Goal: Use online tool/utility

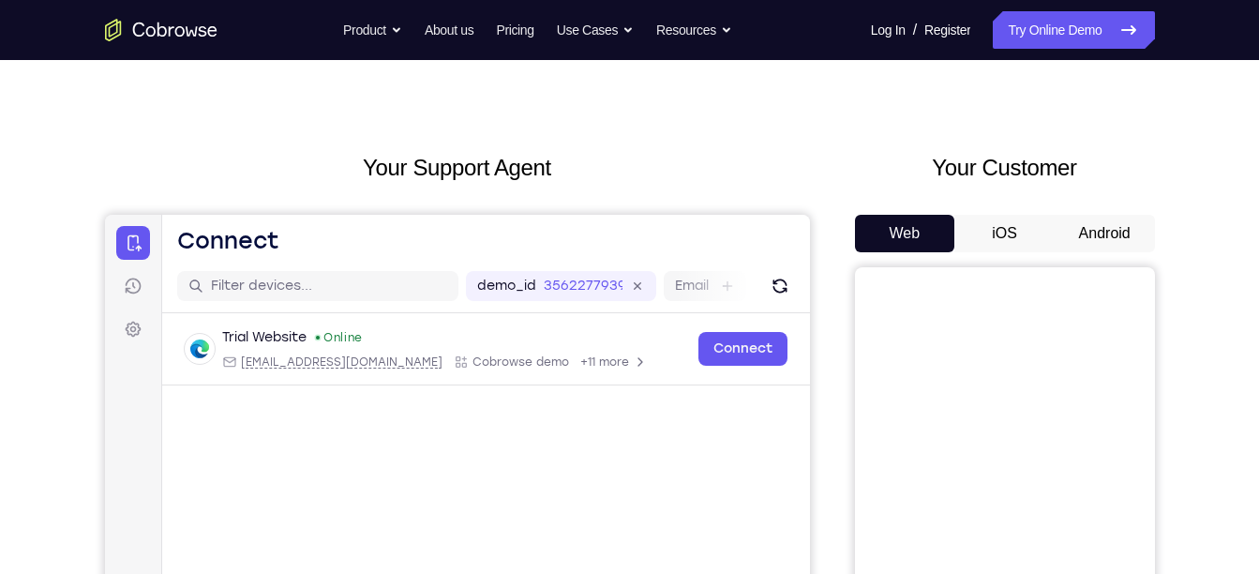
click at [1097, 219] on button "Android" at bounding box center [1105, 234] width 100 height 38
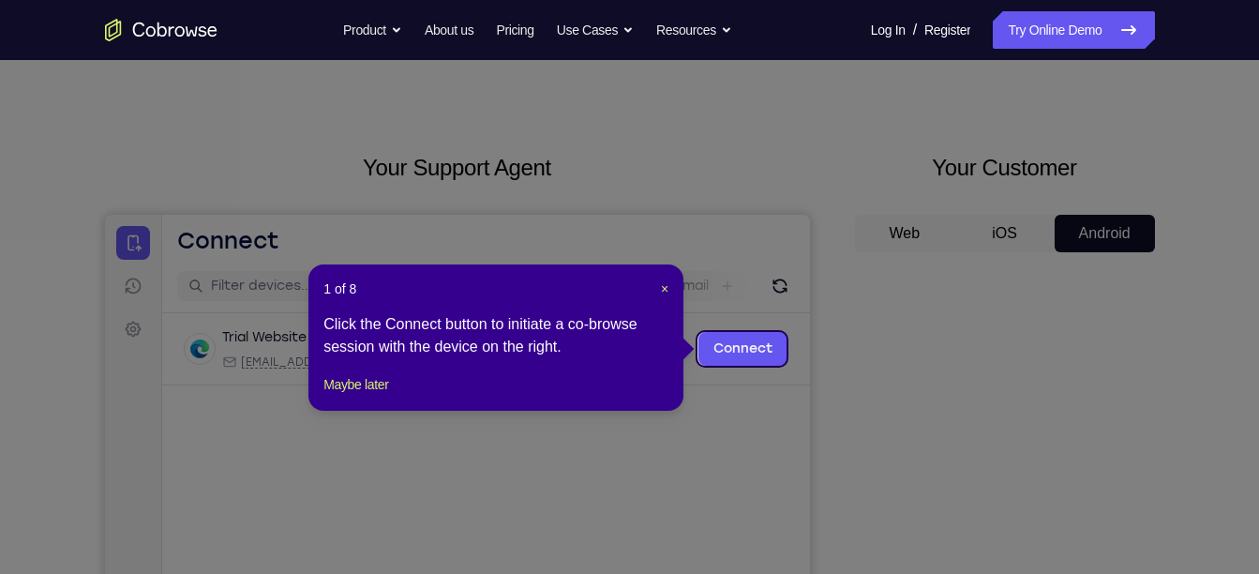
click at [848, 264] on icon at bounding box center [636, 287] width 1273 height 574
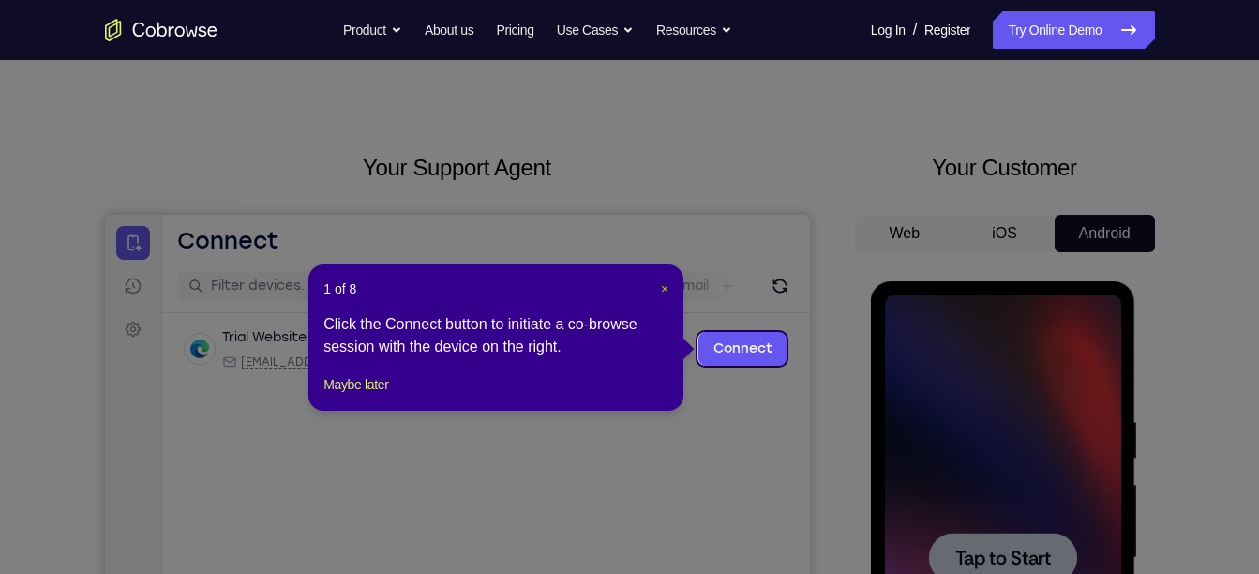
click at [666, 288] on span "×" at bounding box center [665, 288] width 8 height 15
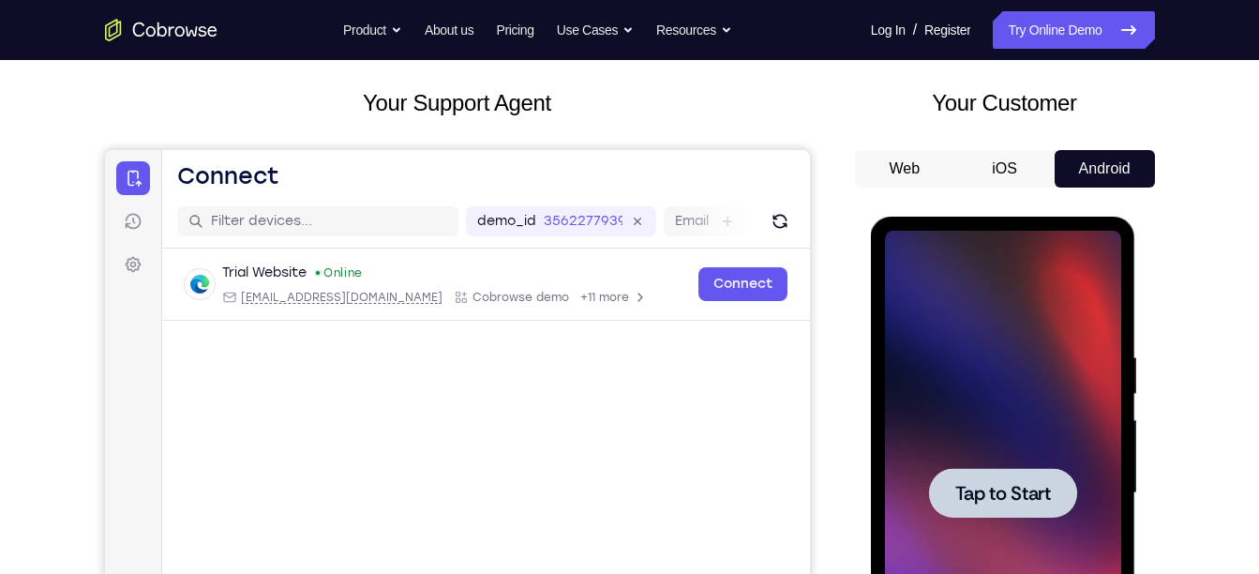
scroll to position [103, 0]
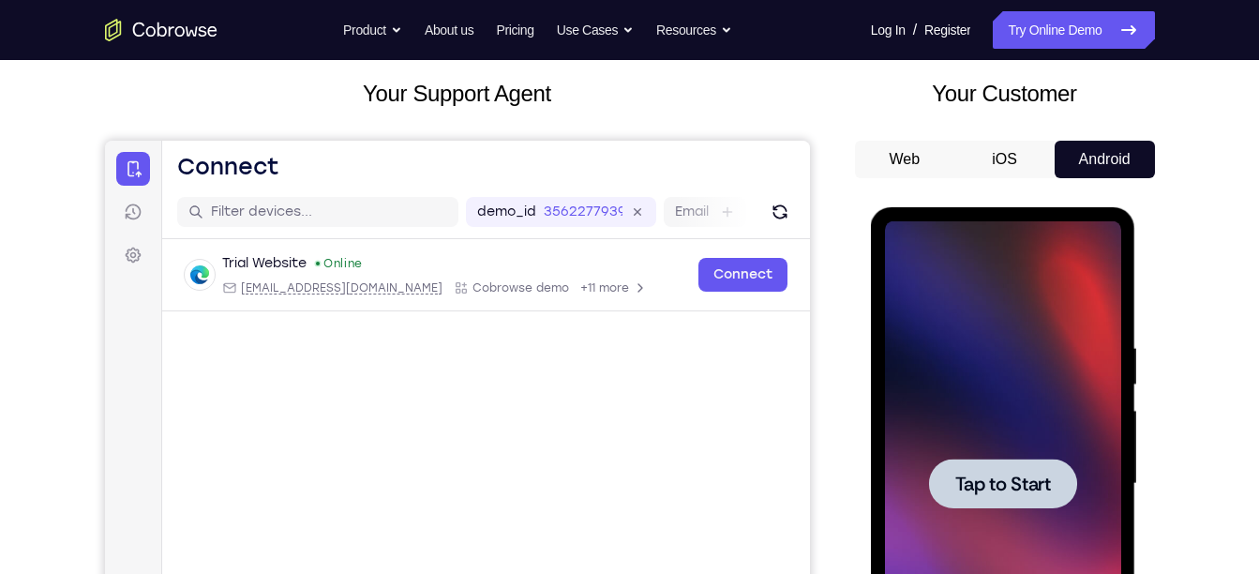
click at [1020, 476] on span "Tap to Start" at bounding box center [1003, 483] width 96 height 19
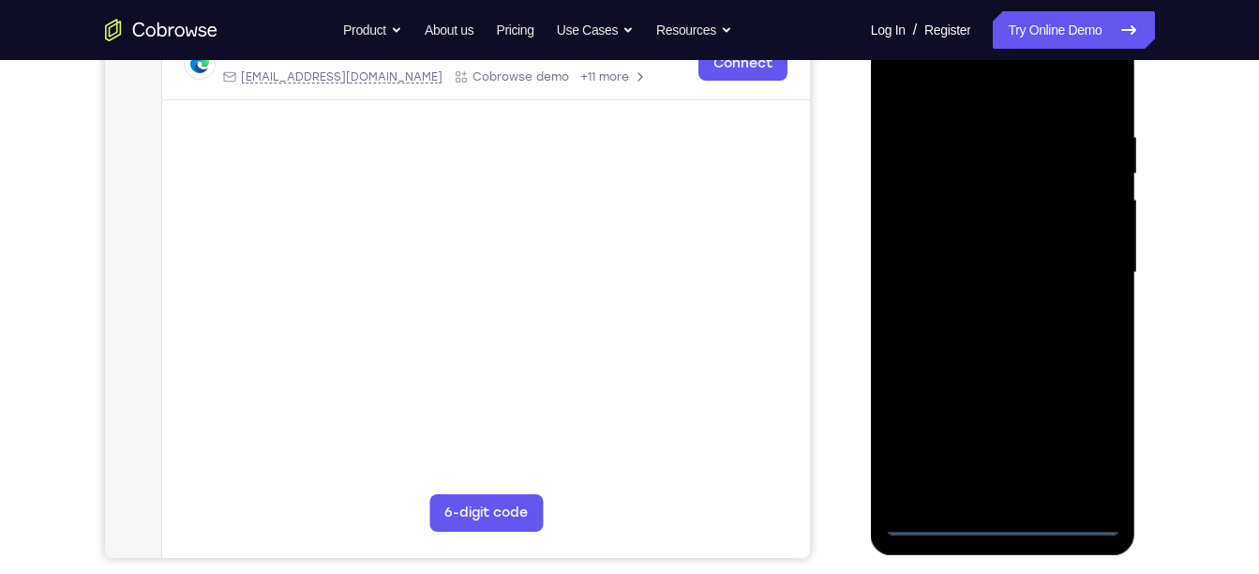
scroll to position [344, 0]
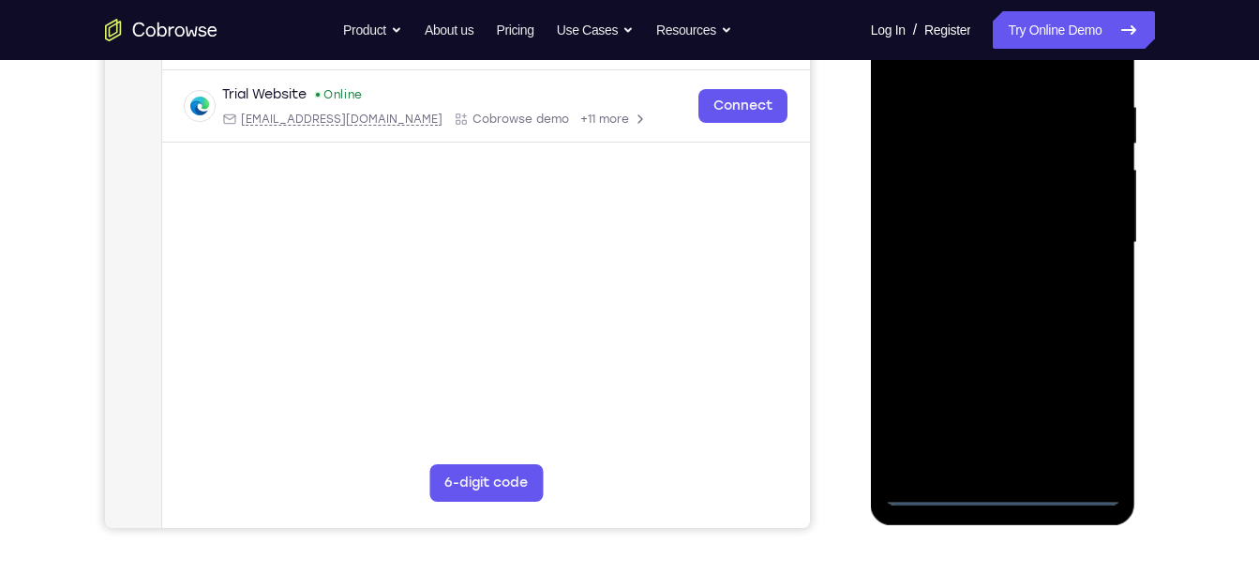
click at [1001, 498] on div at bounding box center [1003, 242] width 236 height 525
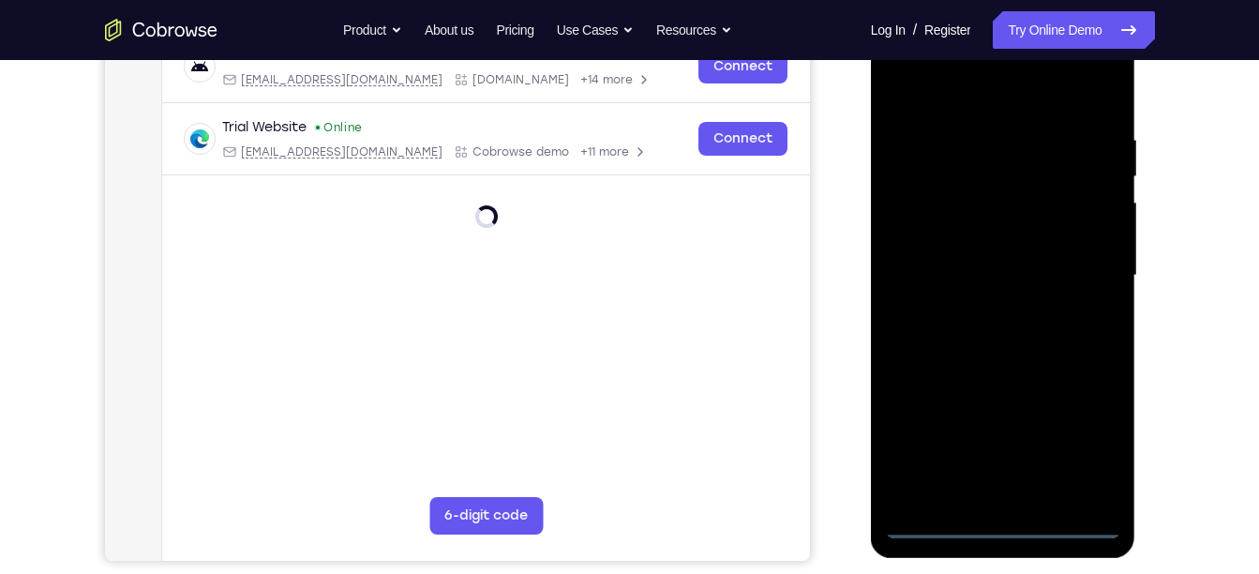
scroll to position [295, 0]
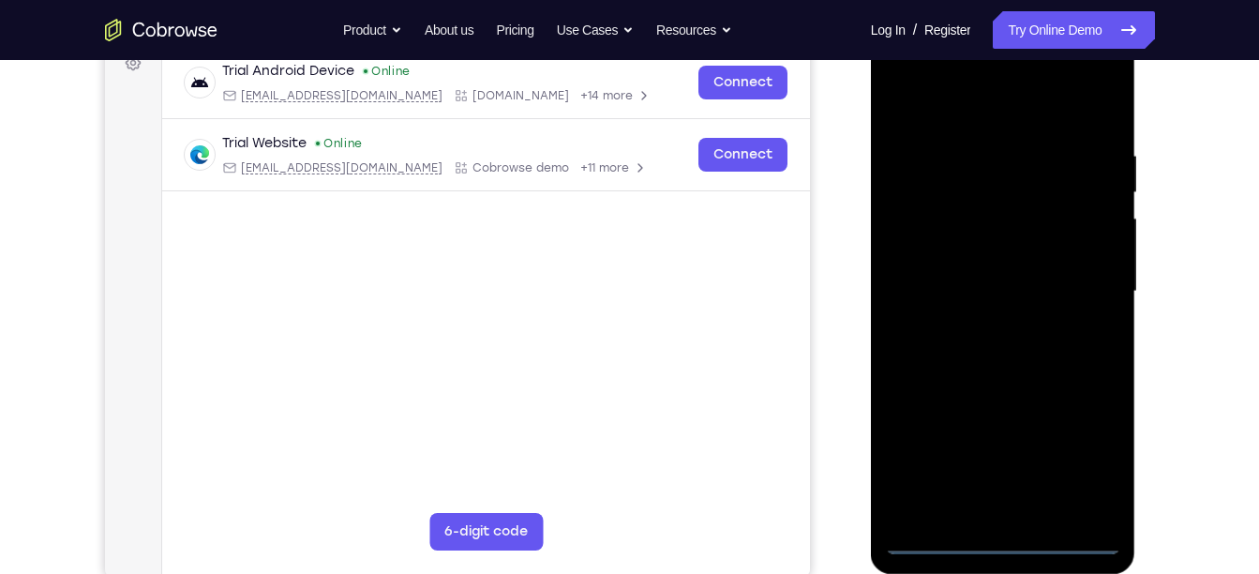
click at [1093, 458] on div at bounding box center [1003, 291] width 236 height 525
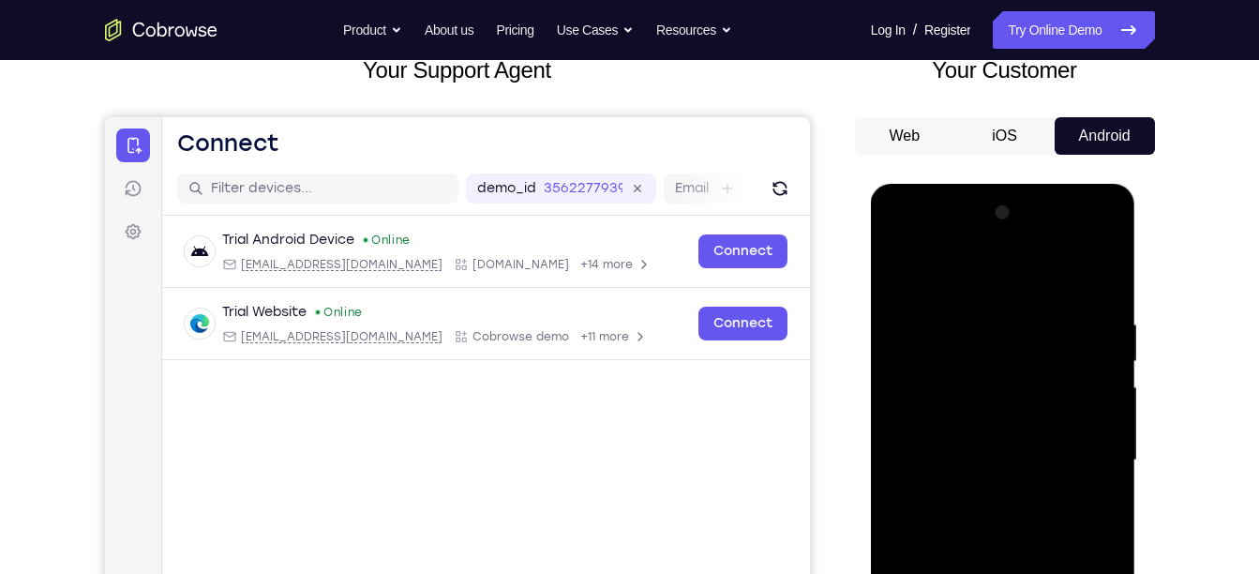
scroll to position [121, 0]
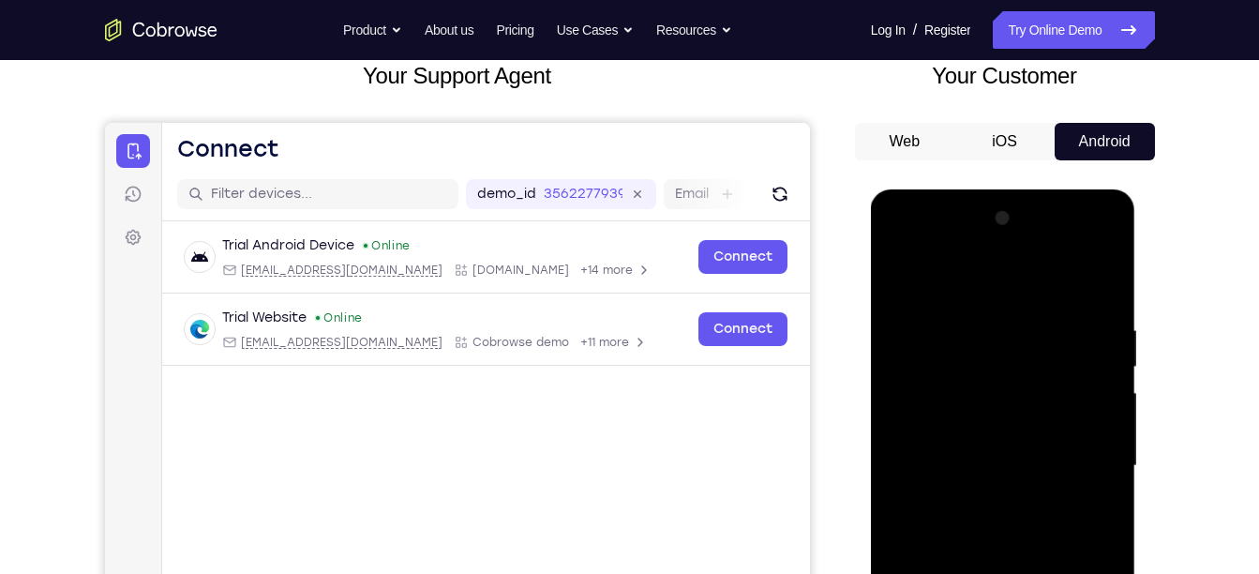
click at [908, 248] on div at bounding box center [1003, 465] width 236 height 525
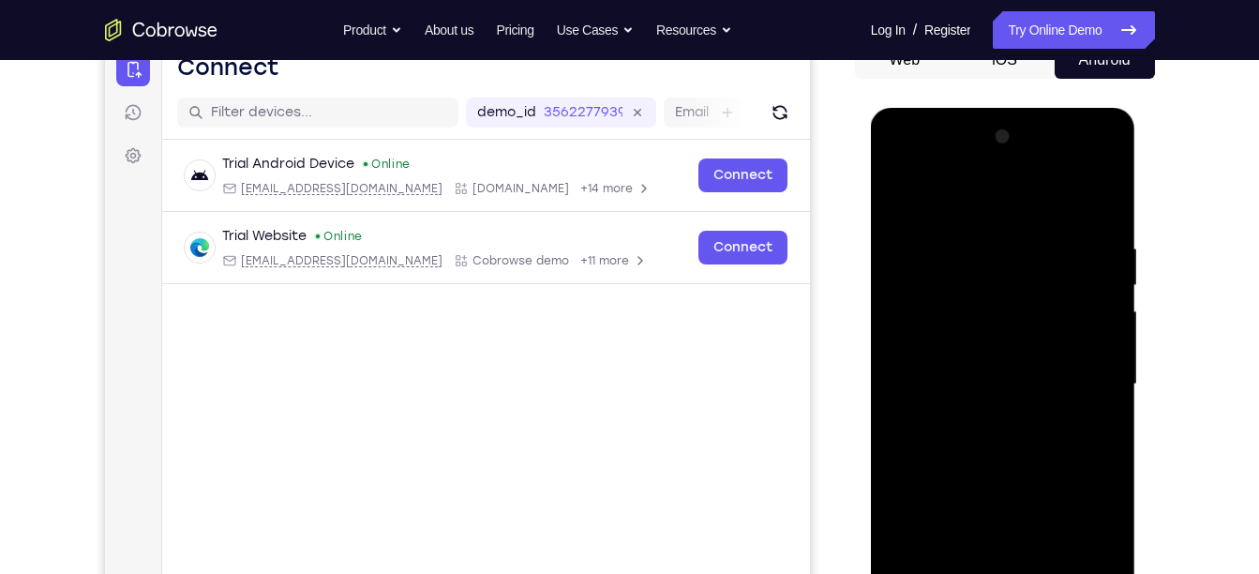
scroll to position [204, 0]
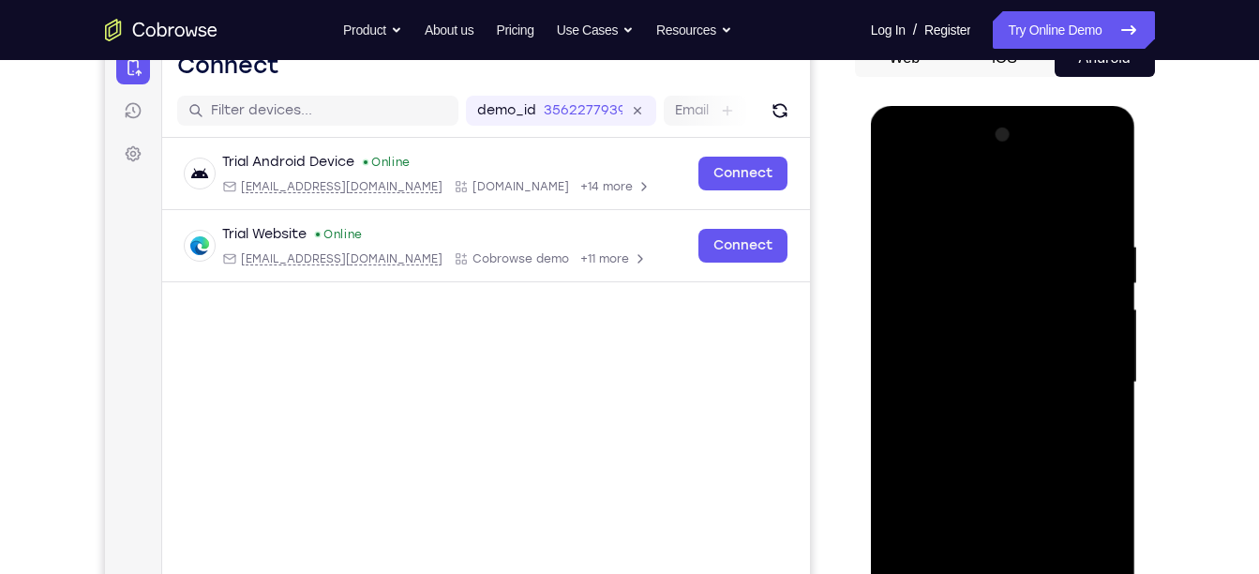
click at [1081, 374] on div at bounding box center [1003, 382] width 236 height 525
click at [985, 419] on div at bounding box center [1003, 382] width 236 height 525
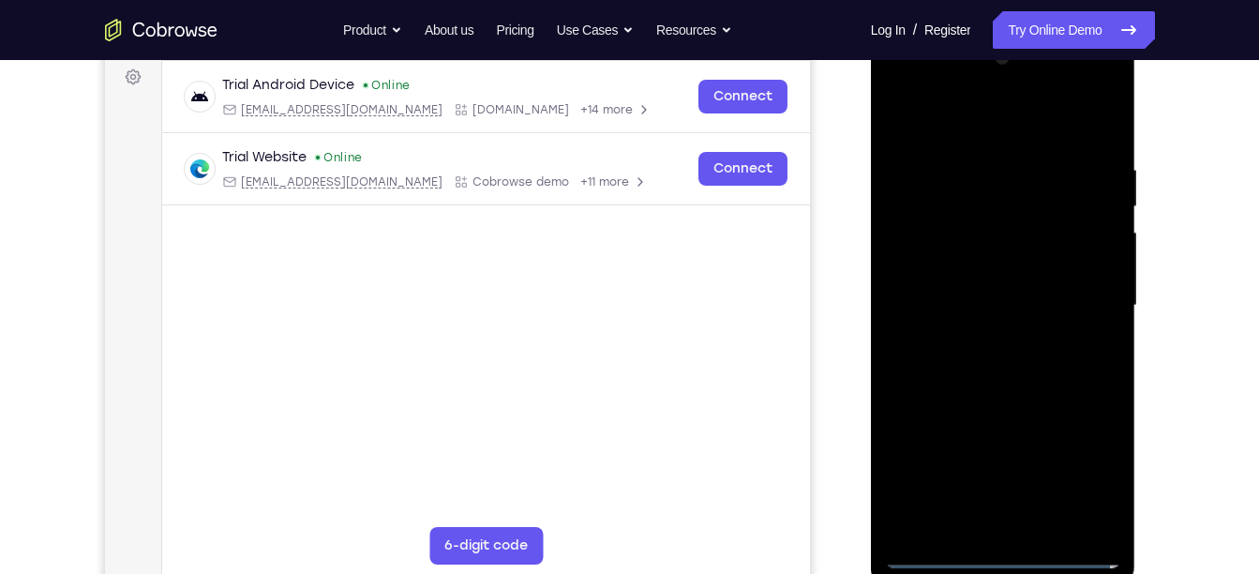
scroll to position [286, 0]
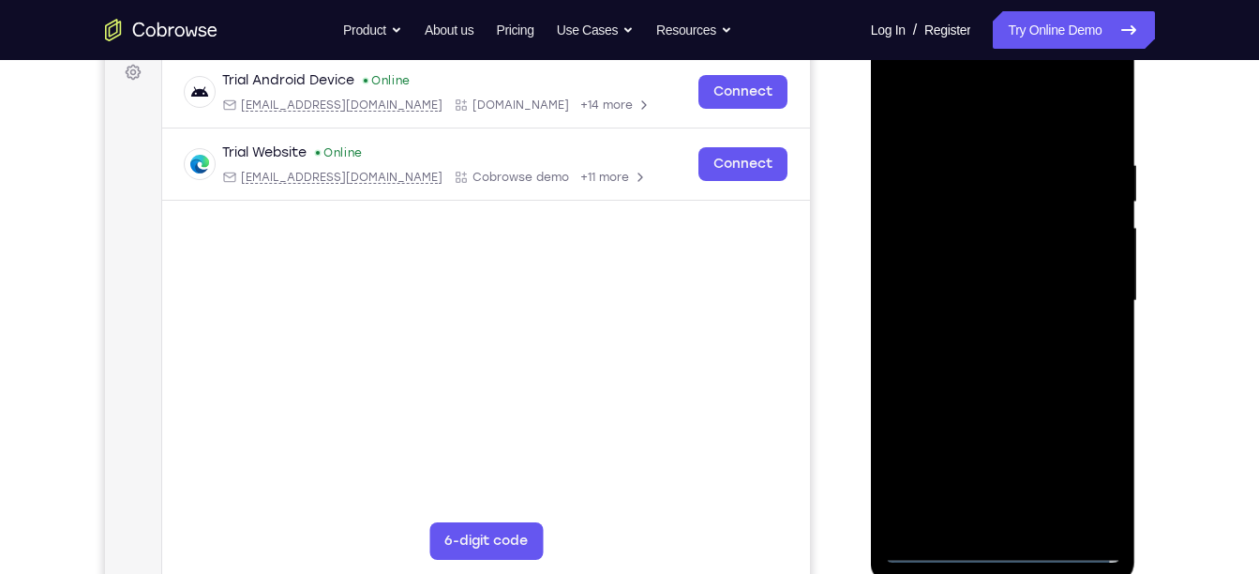
click at [998, 275] on div at bounding box center [1003, 300] width 236 height 525
click at [987, 265] on div at bounding box center [1003, 300] width 236 height 525
click at [997, 294] on div at bounding box center [1003, 300] width 236 height 525
click at [985, 362] on div at bounding box center [1003, 300] width 236 height 525
click at [1097, 132] on div at bounding box center [1003, 300] width 236 height 525
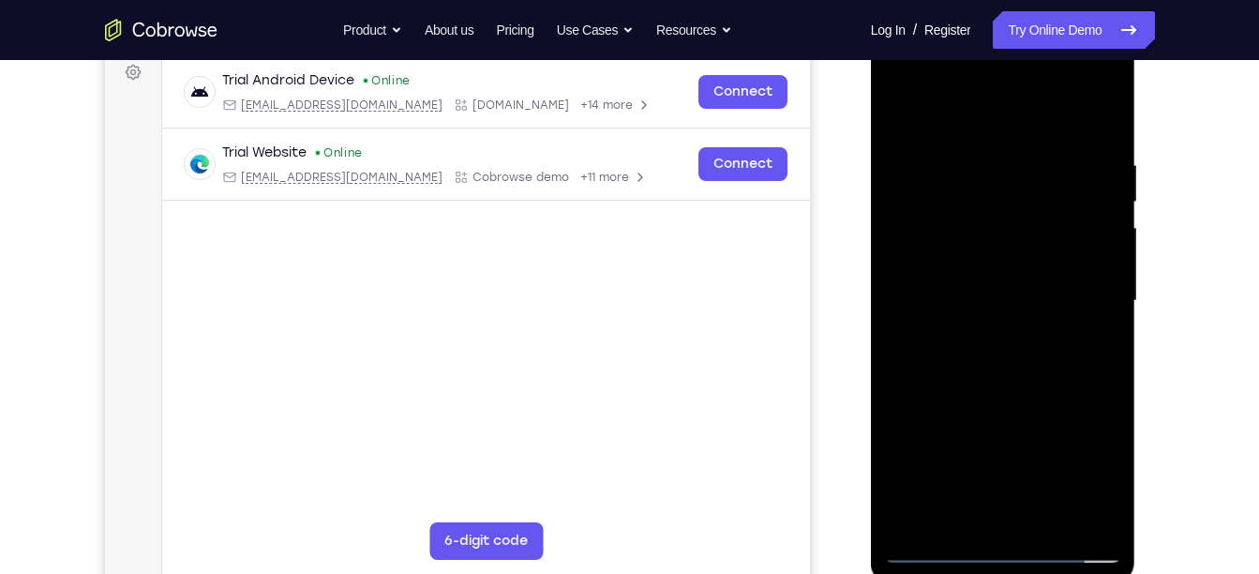
click at [1111, 345] on div at bounding box center [1003, 300] width 236 height 525
click at [894, 478] on div at bounding box center [1003, 300] width 236 height 525
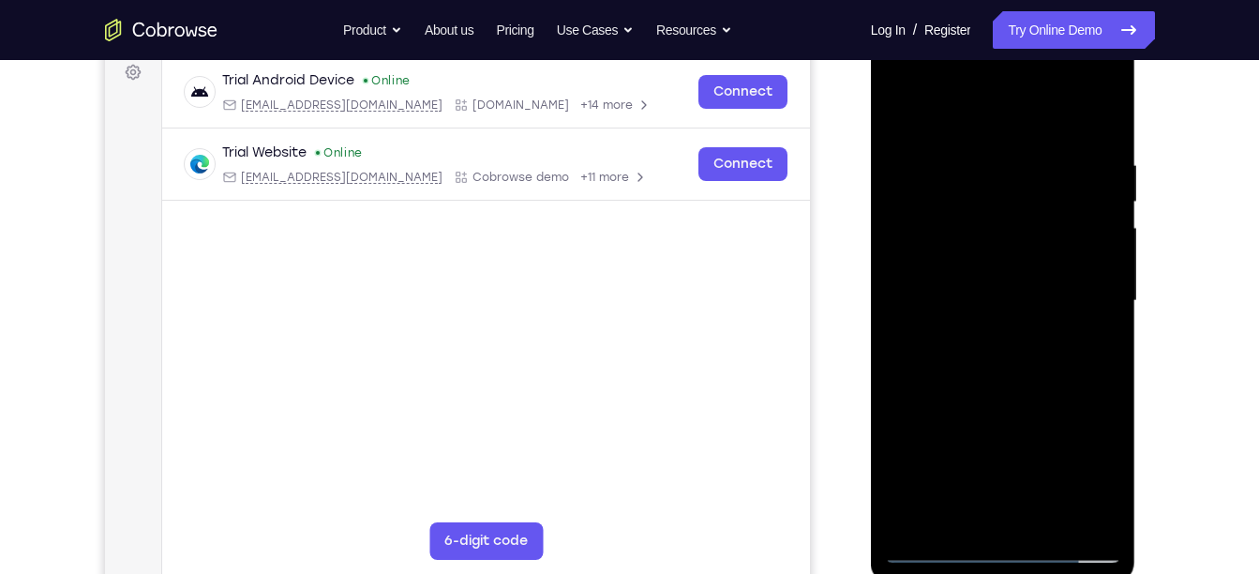
click at [980, 153] on div at bounding box center [1003, 300] width 236 height 525
click at [1098, 306] on div at bounding box center [1003, 300] width 236 height 525
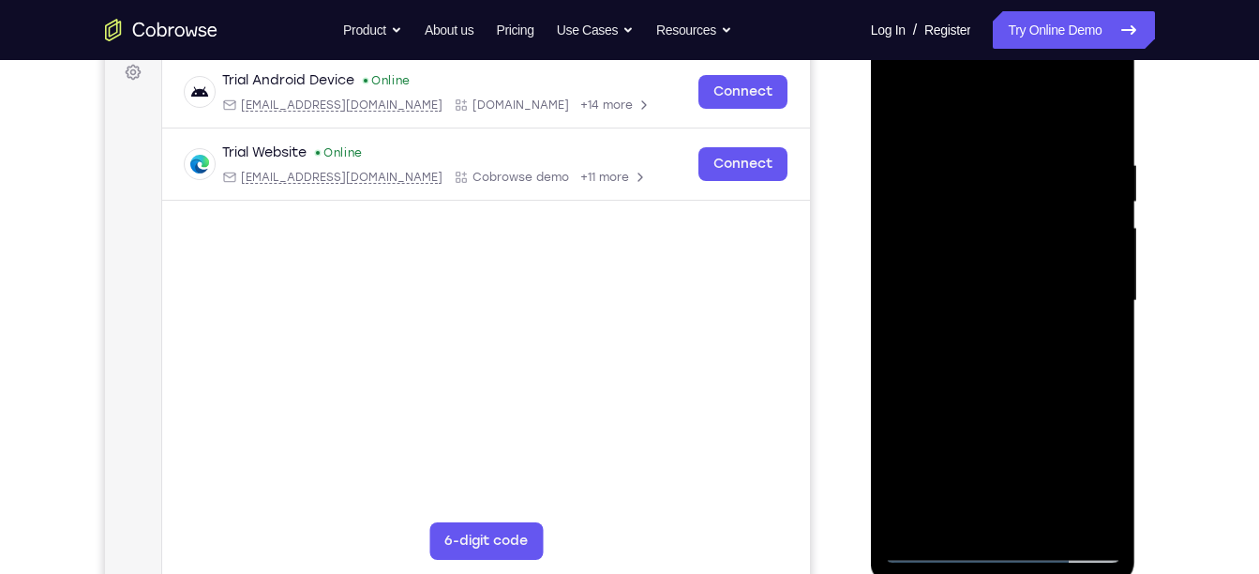
click at [1098, 306] on div at bounding box center [1003, 300] width 236 height 525
drag, startPoint x: 1098, startPoint y: 306, endPoint x: 1009, endPoint y: 334, distance: 93.4
click at [1009, 334] on div at bounding box center [1003, 300] width 236 height 525
click at [1075, 509] on div at bounding box center [1003, 300] width 236 height 525
click at [1103, 328] on div at bounding box center [1003, 300] width 236 height 525
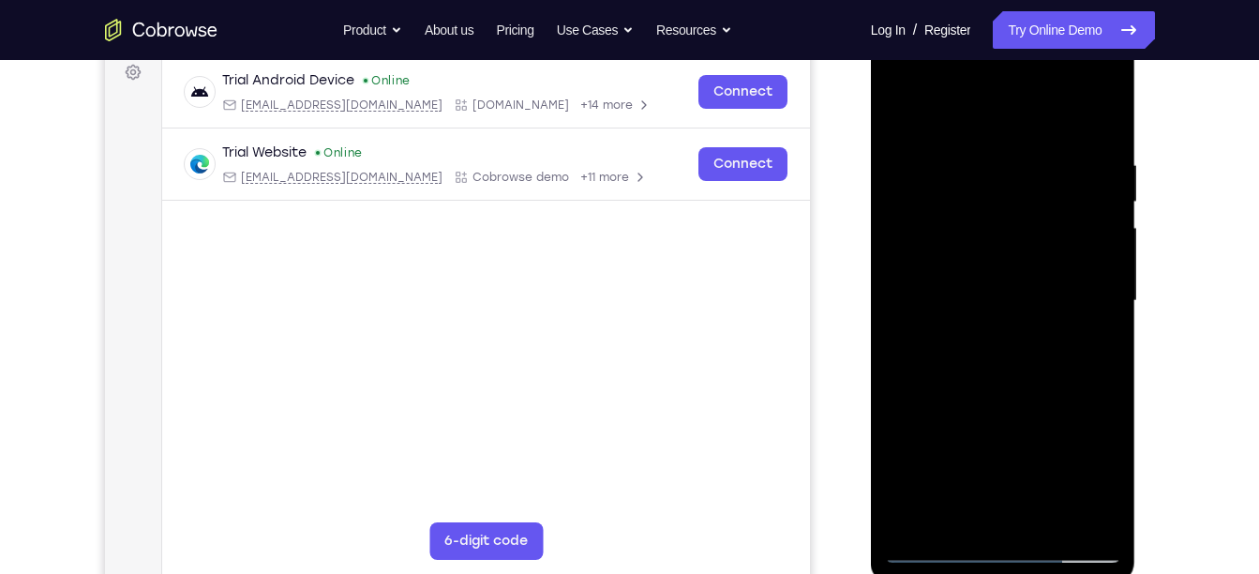
click at [1103, 328] on div at bounding box center [1003, 300] width 236 height 525
click at [1076, 512] on div at bounding box center [1003, 300] width 236 height 525
click at [1095, 343] on div at bounding box center [1003, 300] width 236 height 525
click at [1073, 514] on div at bounding box center [1003, 300] width 236 height 525
click at [909, 329] on div at bounding box center [1003, 300] width 236 height 525
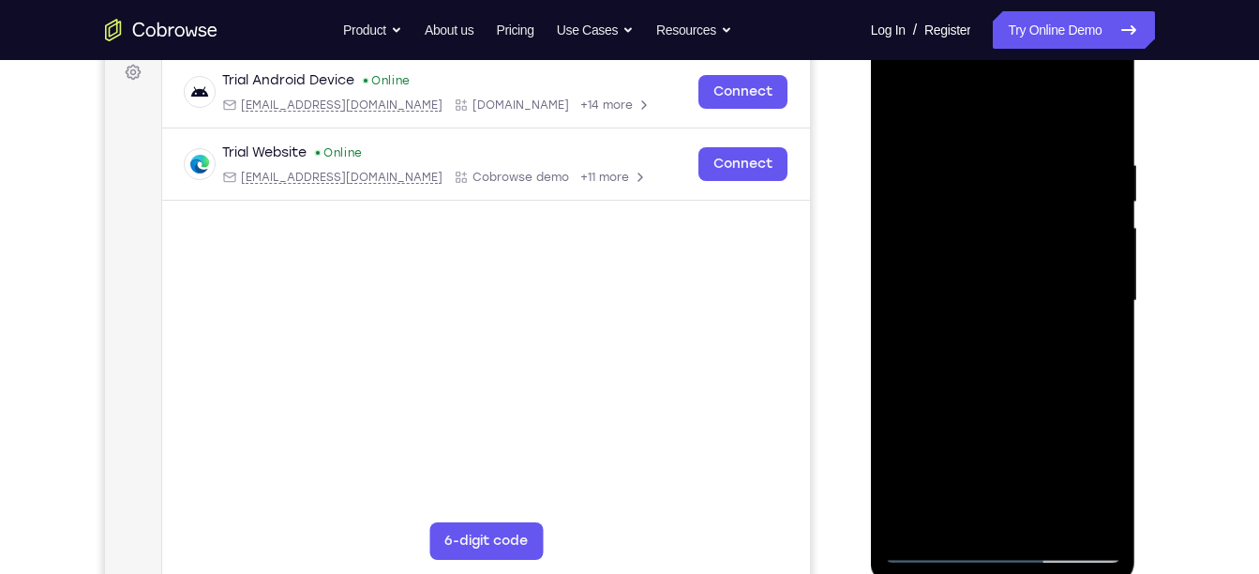
drag, startPoint x: 1091, startPoint y: 307, endPoint x: 1102, endPoint y: 307, distance: 10.3
click at [1102, 307] on div at bounding box center [1003, 300] width 236 height 525
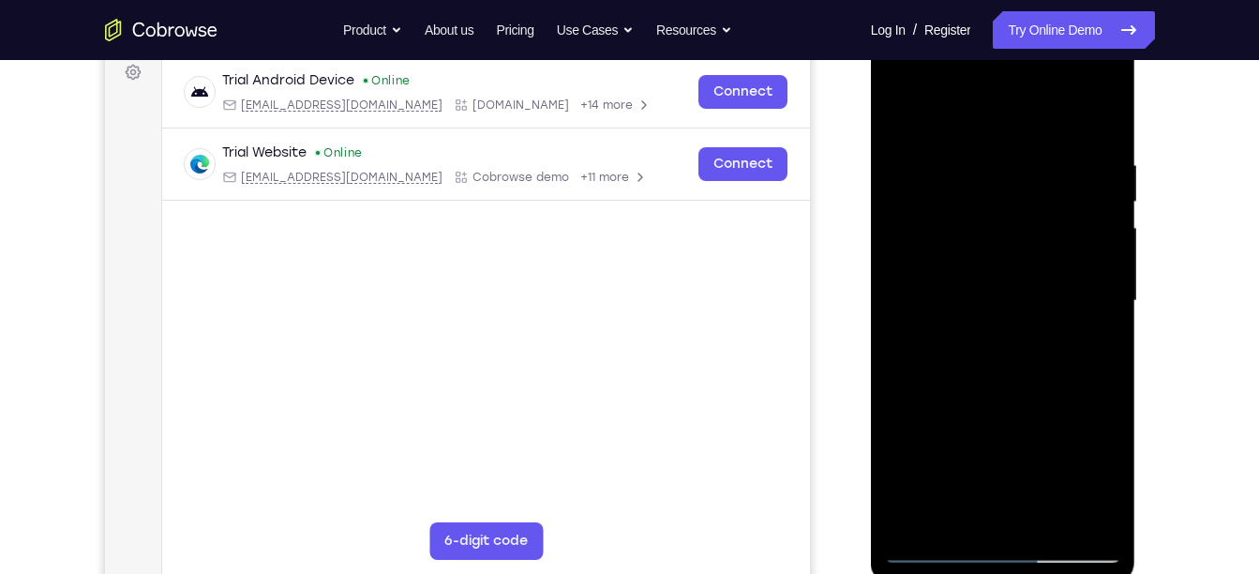
click at [964, 323] on div at bounding box center [1003, 300] width 236 height 525
click at [1099, 112] on div at bounding box center [1003, 300] width 236 height 525
drag, startPoint x: 1073, startPoint y: 164, endPoint x: 948, endPoint y: 157, distance: 125.9
click at [948, 157] on div at bounding box center [1003, 300] width 236 height 525
drag, startPoint x: 1072, startPoint y: 156, endPoint x: 1000, endPoint y: 151, distance: 71.4
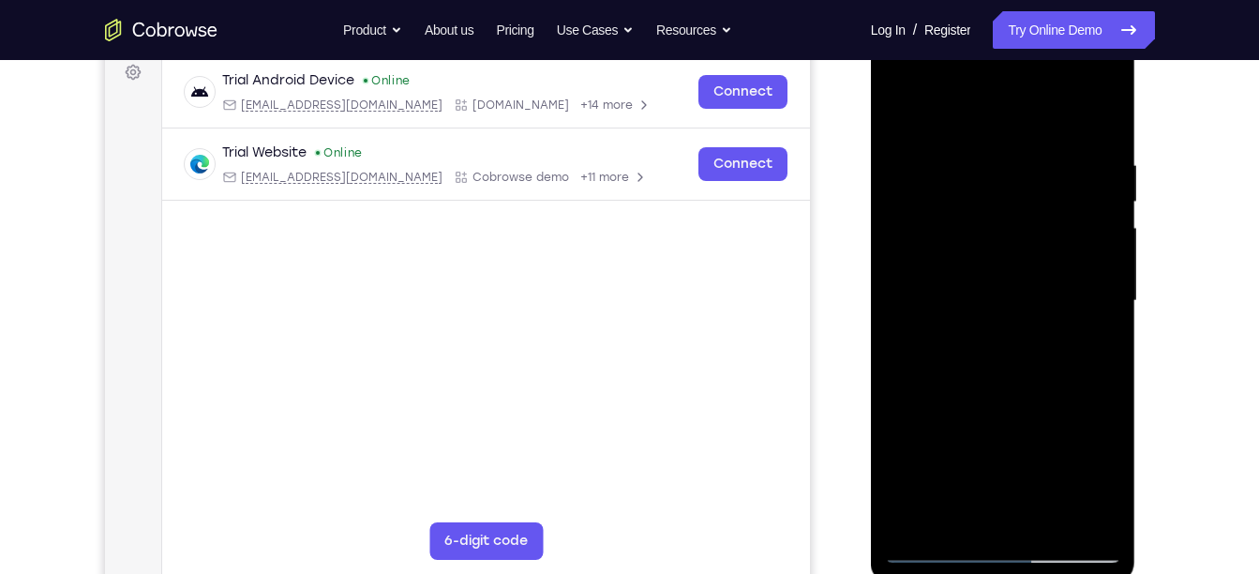
click at [1000, 151] on div at bounding box center [1003, 300] width 236 height 525
click at [1019, 158] on div at bounding box center [1003, 300] width 236 height 525
click at [1012, 210] on div at bounding box center [1003, 300] width 236 height 525
click at [922, 168] on div at bounding box center [1003, 300] width 236 height 525
click at [910, 525] on div at bounding box center [1003, 300] width 236 height 525
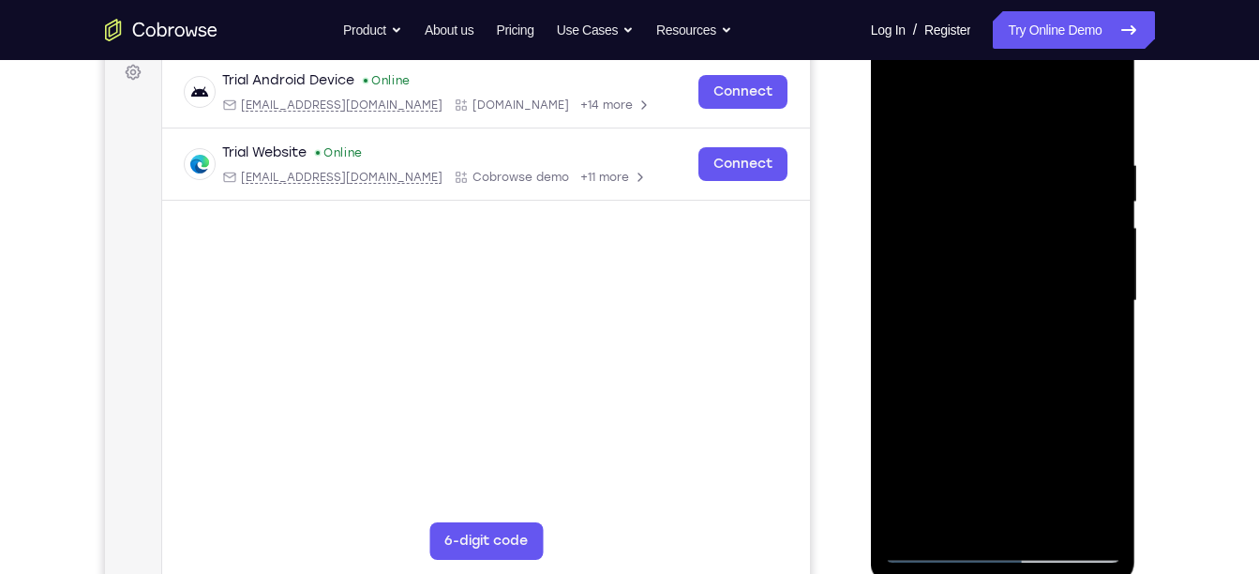
click at [983, 151] on div at bounding box center [1003, 300] width 236 height 525
click at [1107, 318] on div at bounding box center [1003, 300] width 236 height 525
click at [1073, 519] on div at bounding box center [1003, 300] width 236 height 525
click at [1109, 302] on div at bounding box center [1003, 300] width 236 height 525
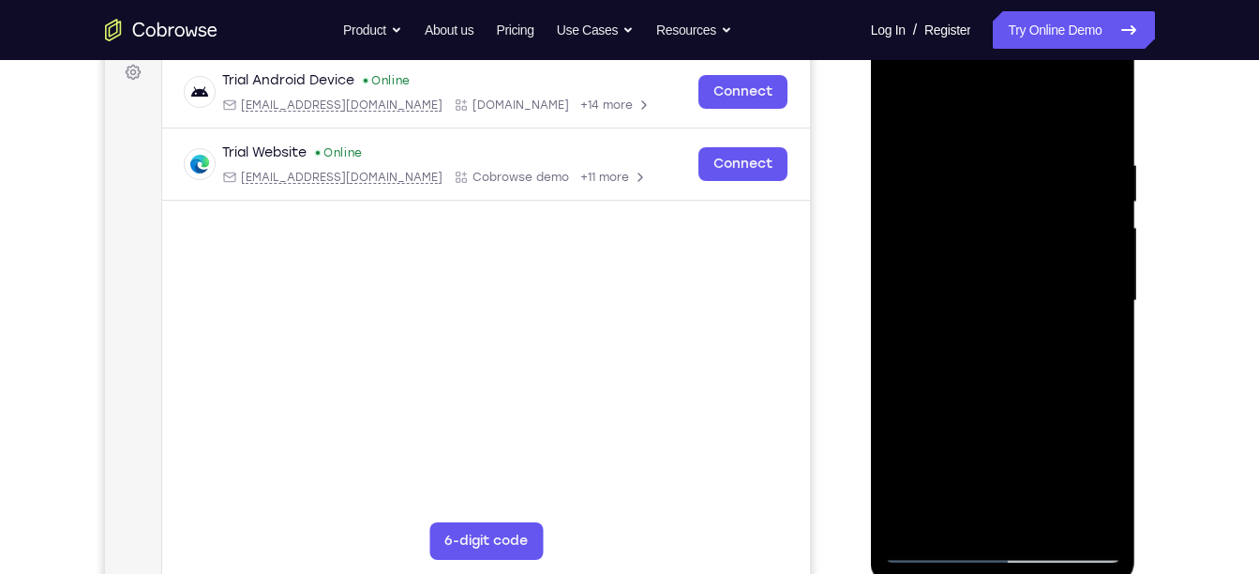
click at [1077, 513] on div at bounding box center [1003, 300] width 236 height 525
click at [1103, 308] on div at bounding box center [1003, 300] width 236 height 525
click at [898, 346] on div at bounding box center [1003, 300] width 236 height 525
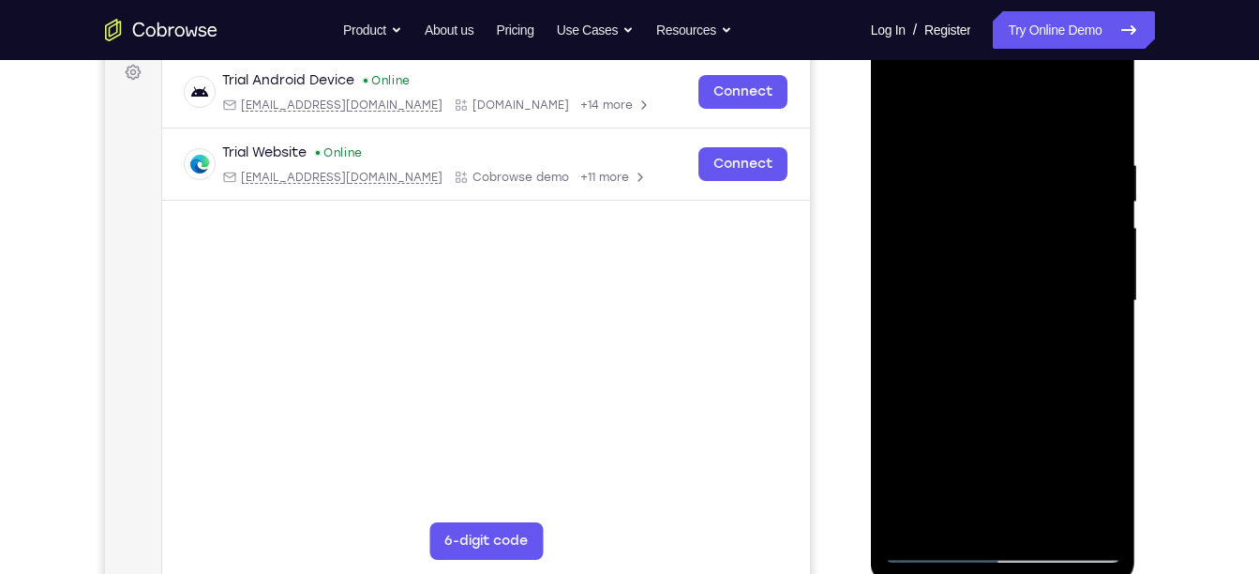
click at [1093, 308] on div at bounding box center [1003, 300] width 236 height 525
click at [1077, 517] on div at bounding box center [1003, 300] width 236 height 525
click at [1103, 332] on div at bounding box center [1003, 300] width 236 height 525
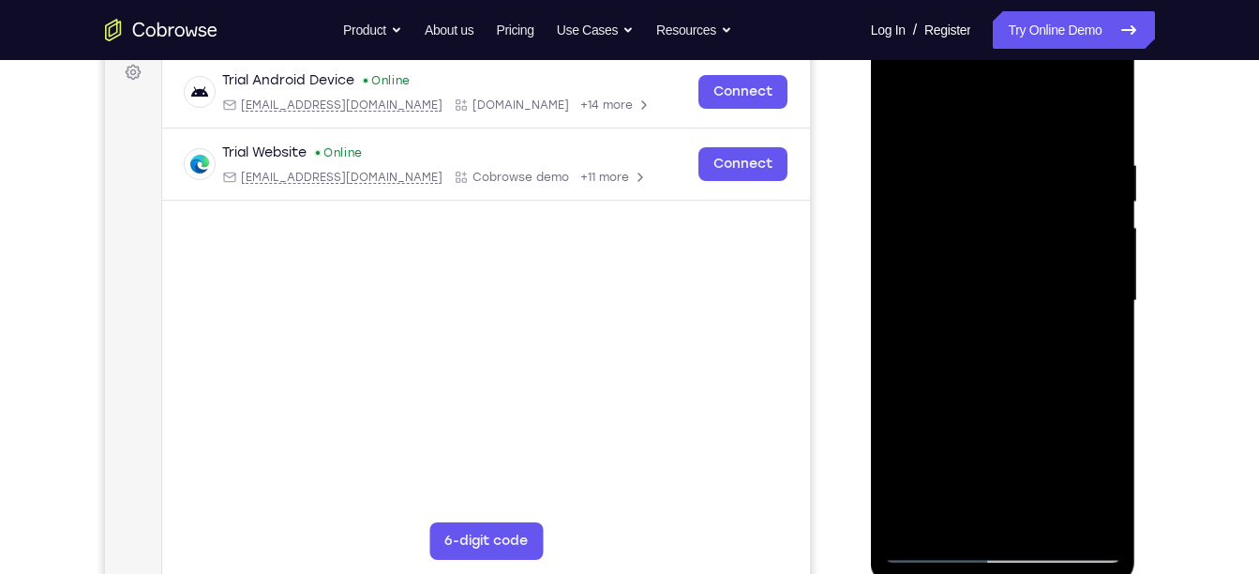
click at [1094, 505] on div at bounding box center [1003, 300] width 236 height 525
click at [1097, 306] on div at bounding box center [1003, 300] width 236 height 525
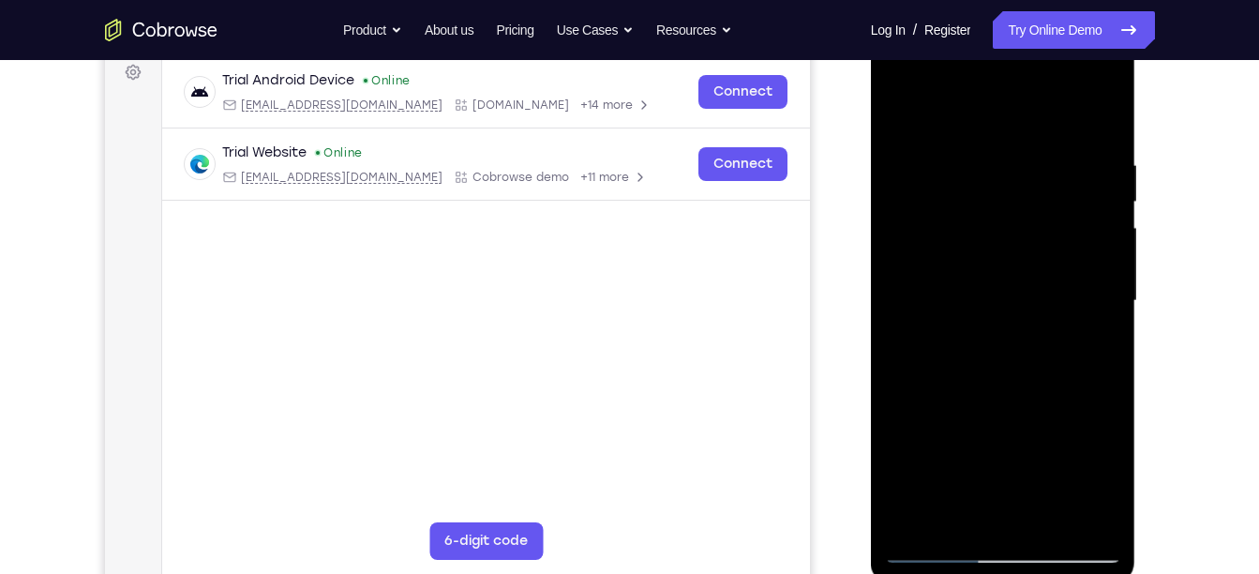
click at [1097, 306] on div at bounding box center [1003, 300] width 236 height 525
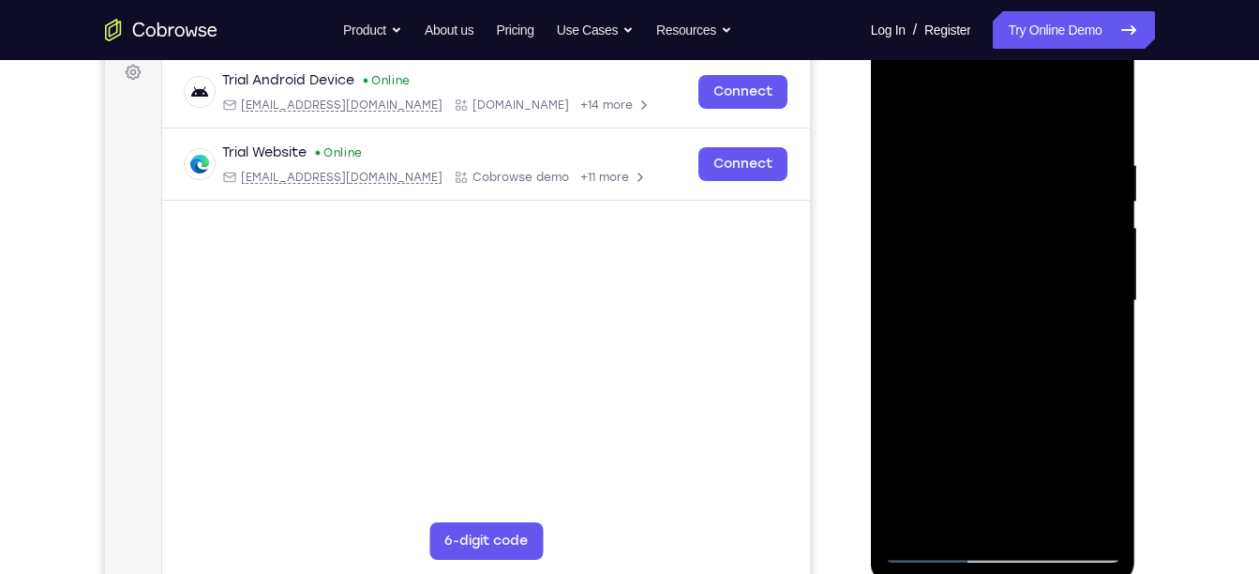
click at [1097, 306] on div at bounding box center [1003, 300] width 236 height 525
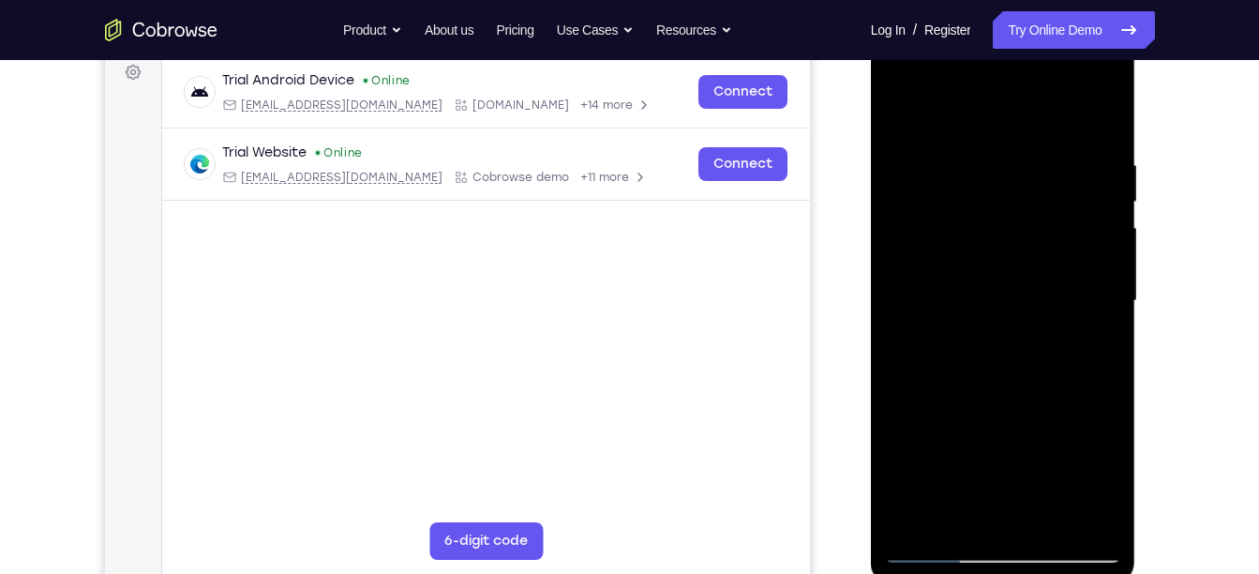
click at [1097, 306] on div at bounding box center [1003, 300] width 236 height 525
click at [910, 368] on div at bounding box center [1003, 300] width 236 height 525
click at [1073, 509] on div at bounding box center [1003, 300] width 236 height 525
click at [1095, 120] on div at bounding box center [1003, 300] width 236 height 525
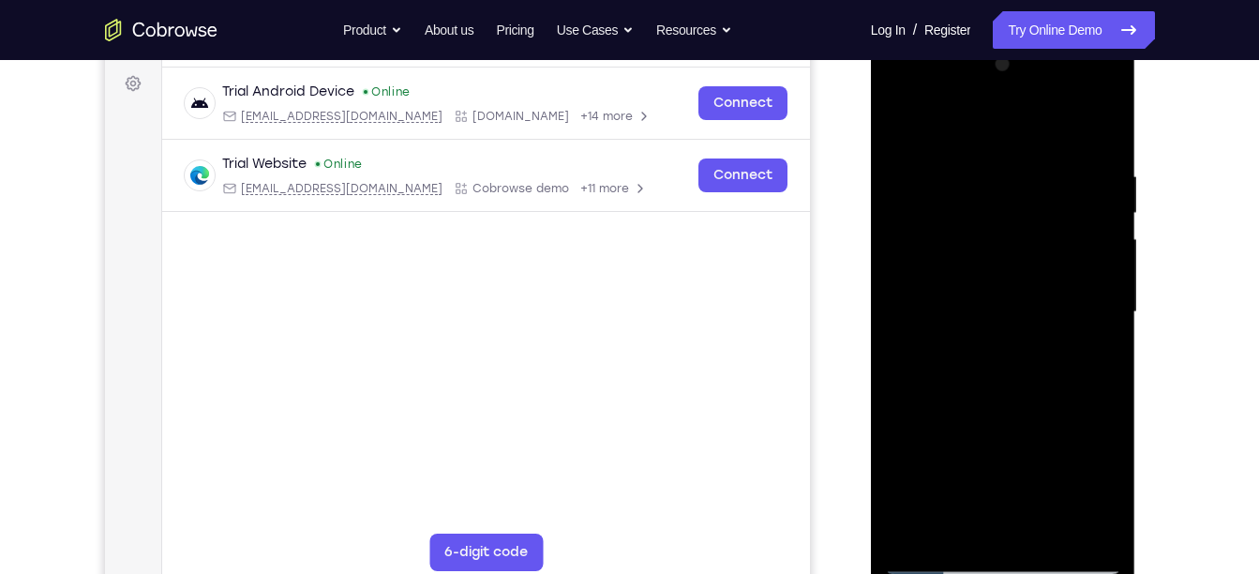
scroll to position [265, 0]
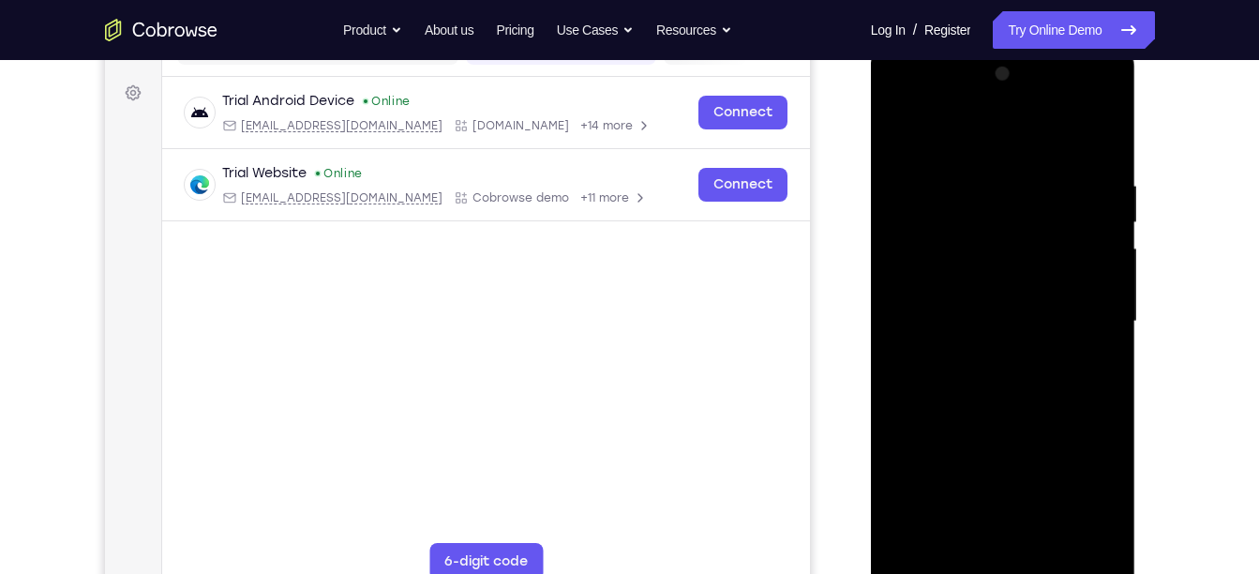
drag, startPoint x: 1056, startPoint y: 436, endPoint x: 1056, endPoint y: 338, distance: 97.5
click at [1056, 338] on div at bounding box center [1003, 321] width 236 height 525
click at [1107, 331] on div at bounding box center [1003, 321] width 236 height 525
click at [1107, 335] on div at bounding box center [1003, 321] width 236 height 525
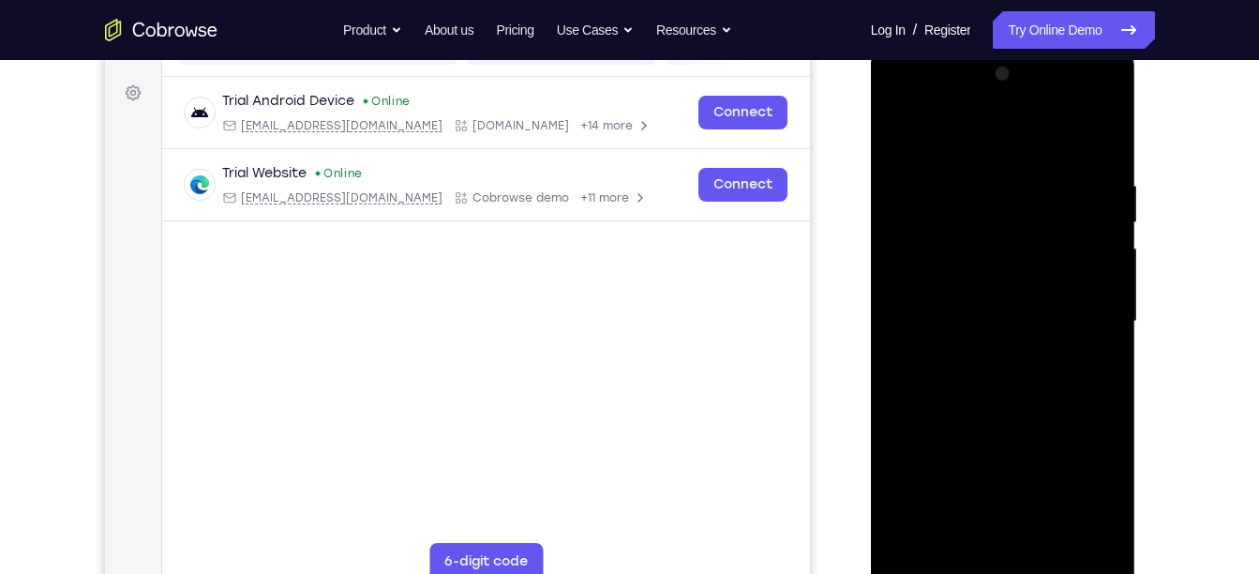
click at [1107, 335] on div at bounding box center [1003, 321] width 236 height 525
click at [902, 506] on div at bounding box center [1003, 321] width 236 height 525
click at [1054, 547] on div at bounding box center [1003, 321] width 236 height 525
click at [1007, 422] on div at bounding box center [1003, 321] width 236 height 525
click at [999, 327] on div at bounding box center [1003, 321] width 236 height 525
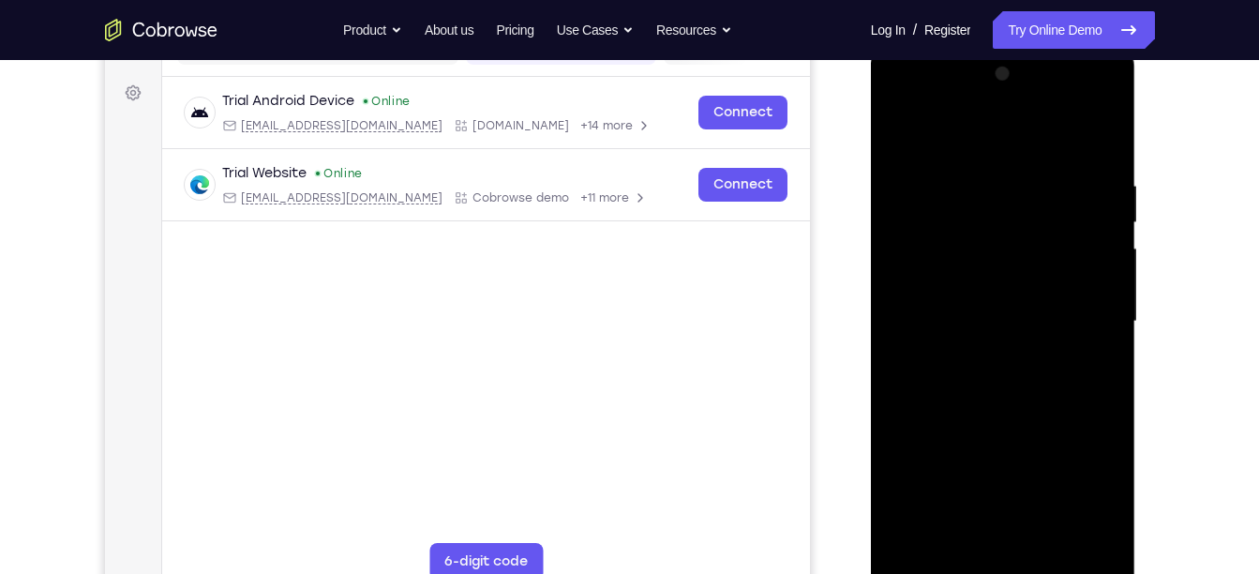
click at [904, 135] on div at bounding box center [1003, 321] width 236 height 525
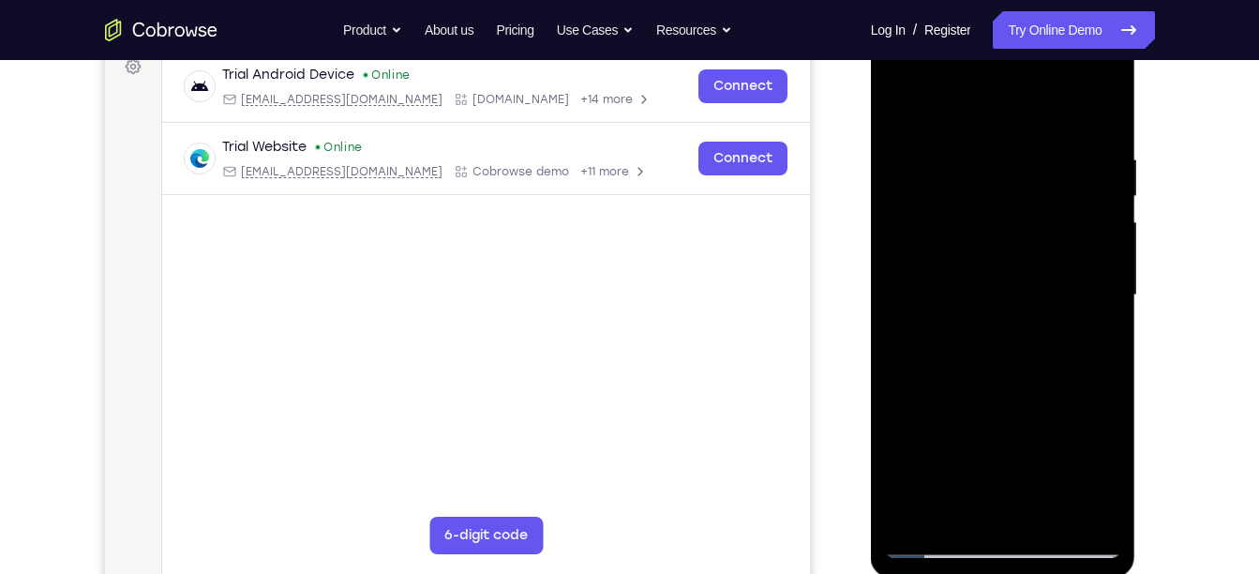
scroll to position [295, 0]
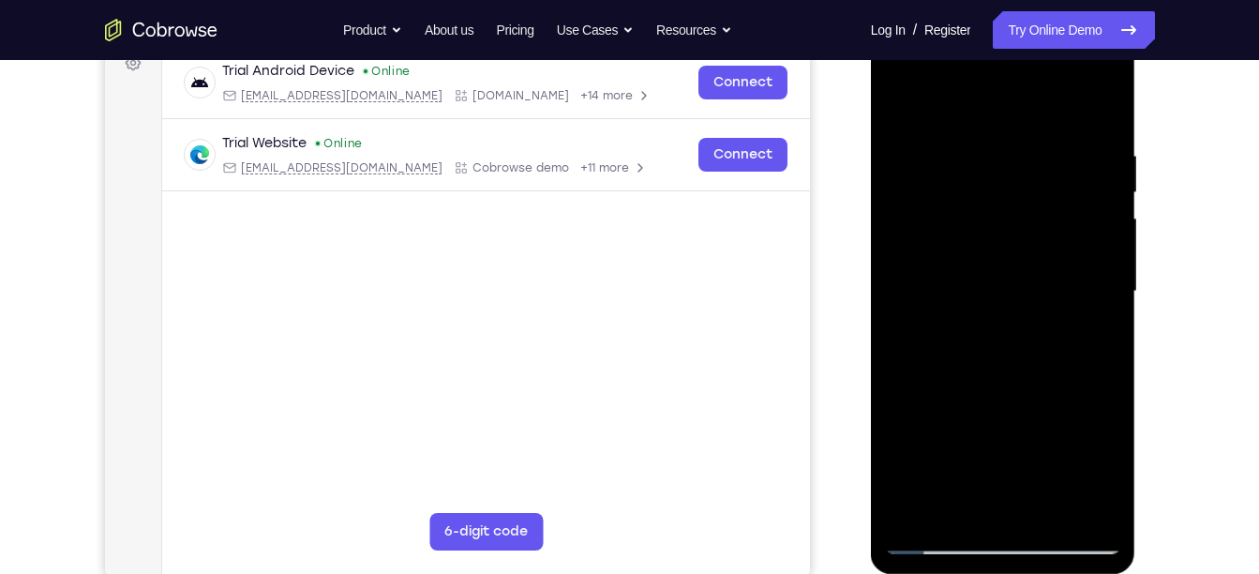
drag, startPoint x: 998, startPoint y: 394, endPoint x: 992, endPoint y: 329, distance: 65.0
click at [992, 329] on div at bounding box center [1003, 291] width 236 height 525
drag, startPoint x: 992, startPoint y: 329, endPoint x: 999, endPoint y: 457, distance: 127.7
click at [999, 457] on div at bounding box center [1003, 291] width 236 height 525
click at [1013, 360] on div at bounding box center [1003, 291] width 236 height 525
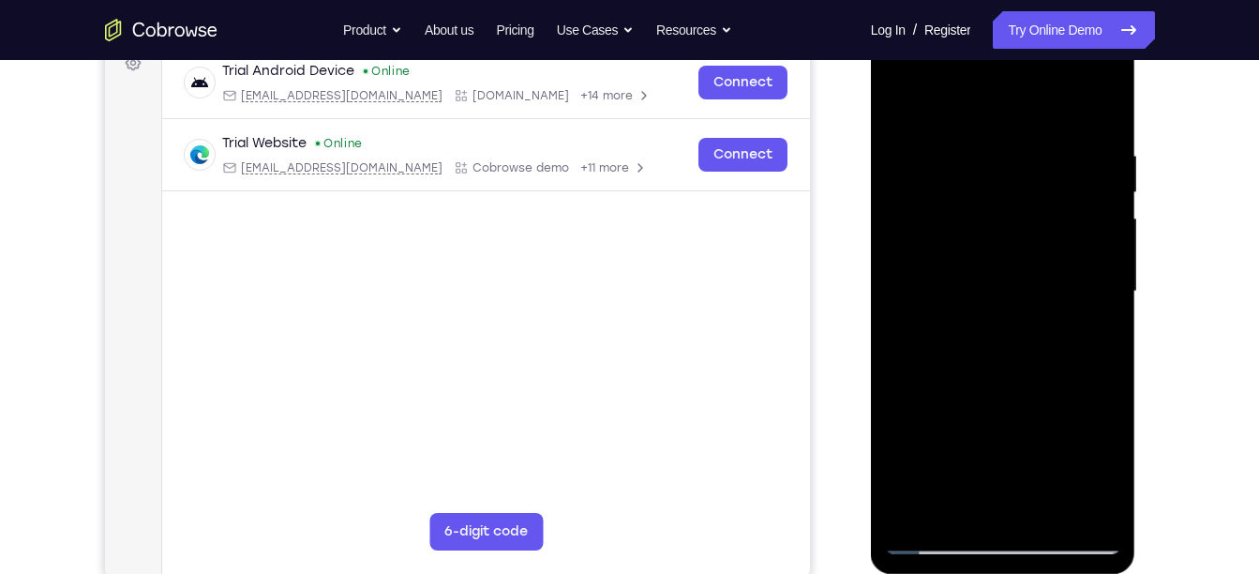
click at [1086, 503] on div at bounding box center [1003, 291] width 236 height 525
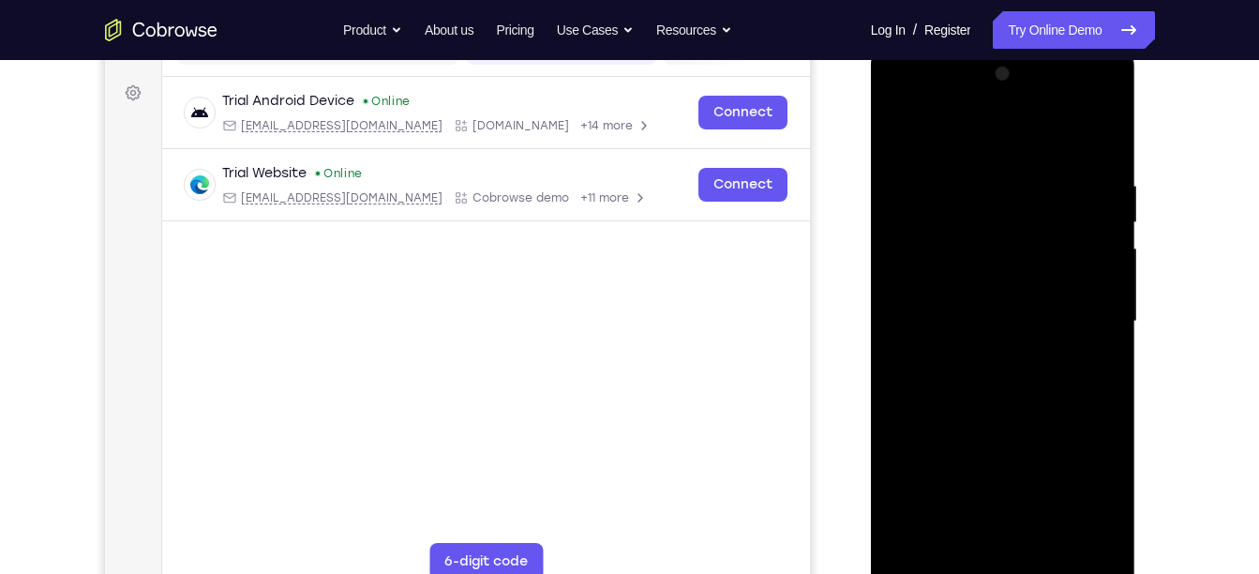
scroll to position [264, 0]
click at [897, 140] on div at bounding box center [1003, 322] width 236 height 525
